Goal: Task Accomplishment & Management: Manage account settings

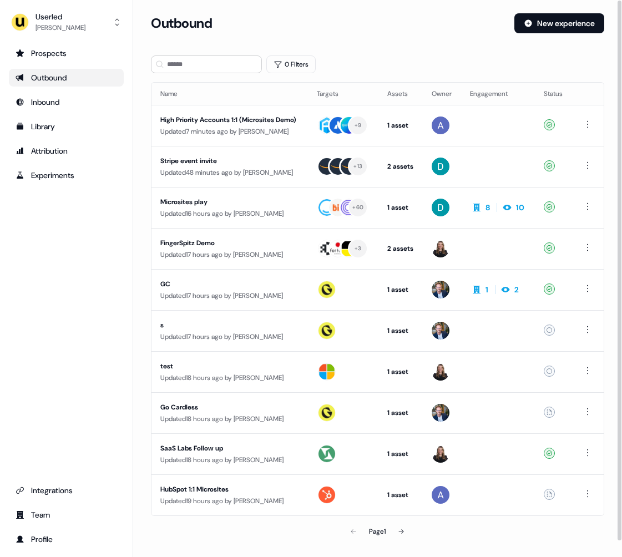
click at [349, 39] on div "Outbound New experience" at bounding box center [377, 29] width 453 height 33
click at [78, 131] on div "Library" at bounding box center [67, 126] width 102 height 11
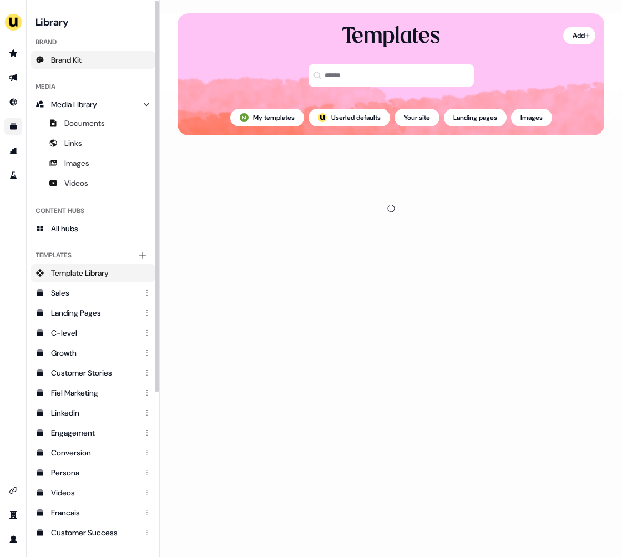
click at [116, 63] on link "Brand Kit" at bounding box center [93, 60] width 124 height 18
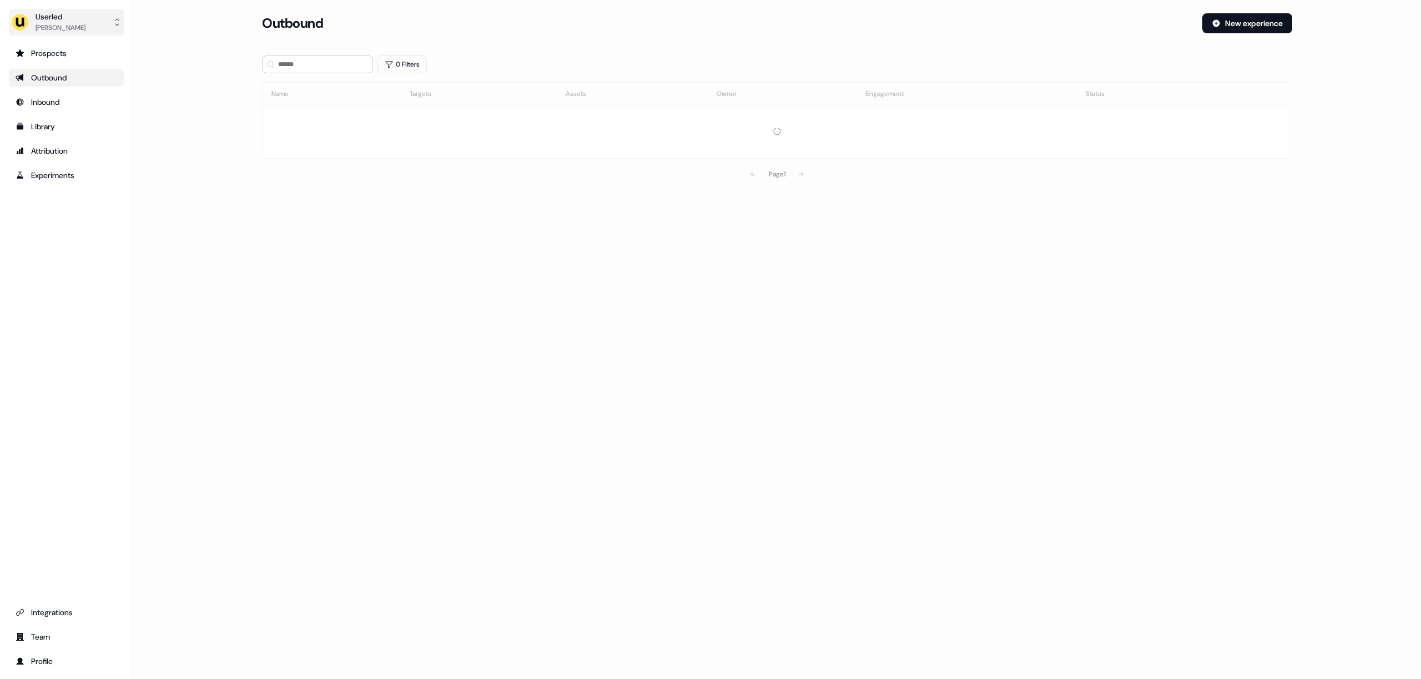
click at [72, 23] on div "Mickael Zhang" at bounding box center [61, 27] width 50 height 11
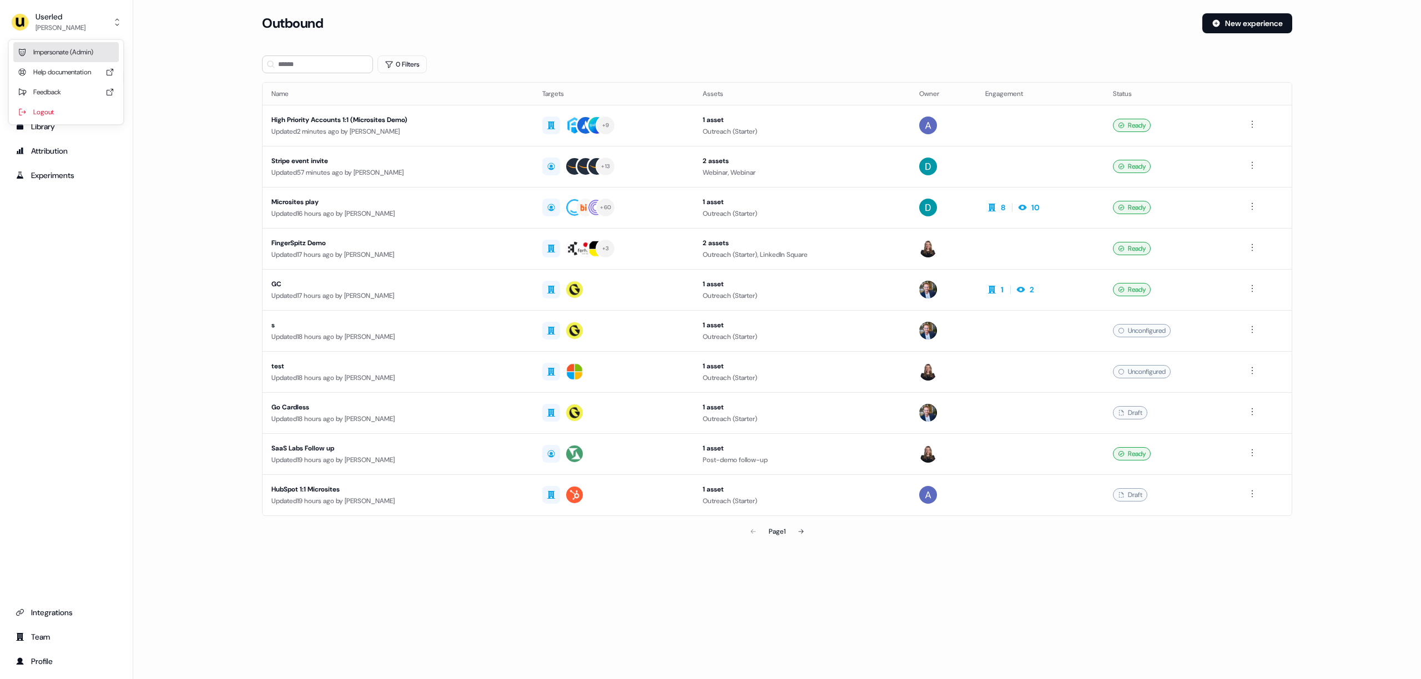
click at [82, 51] on div "Impersonate (Admin)" at bounding box center [65, 52] width 105 height 20
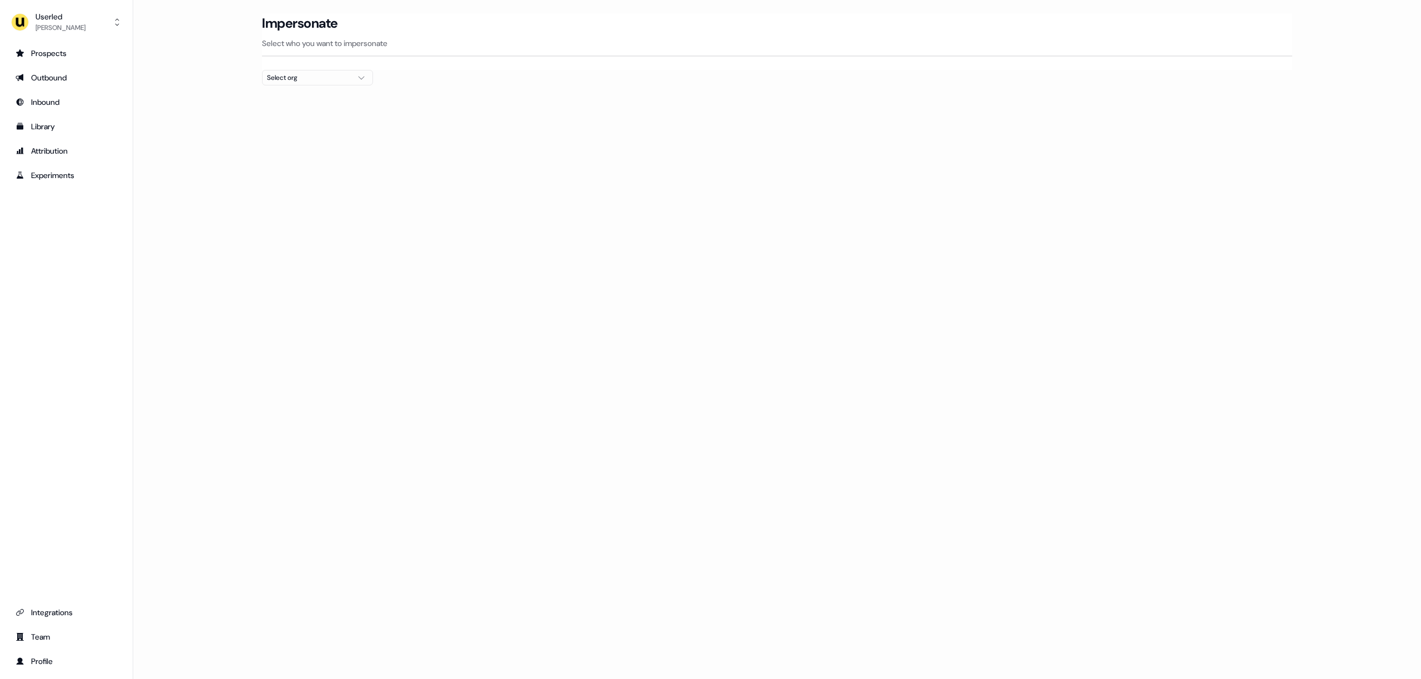
click at [323, 74] on div "Select org" at bounding box center [308, 77] width 83 height 11
type input "*****"
click at [310, 114] on div "nPlan" at bounding box center [318, 118] width 110 height 18
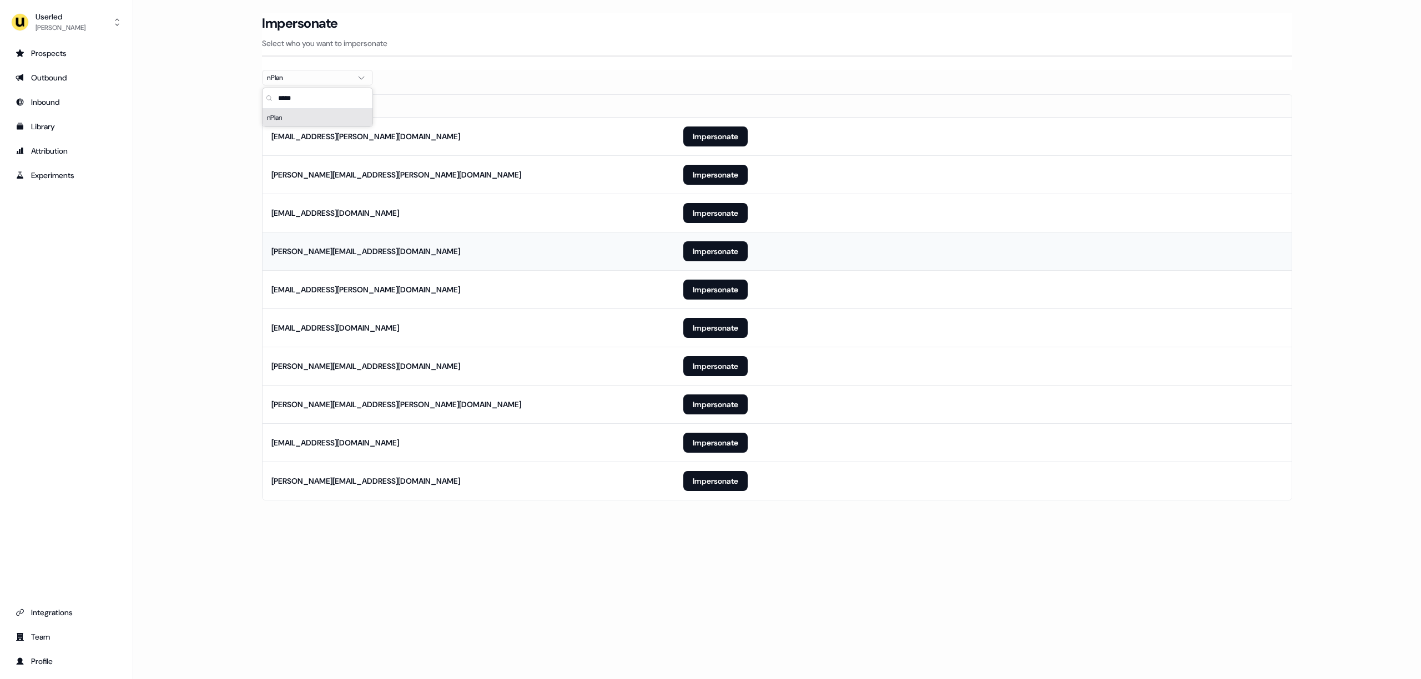
click at [490, 254] on td "alexi@nplan.io" at bounding box center [469, 251] width 412 height 38
click at [718, 335] on button "Impersonate" at bounding box center [715, 328] width 64 height 20
